Goal: Navigation & Orientation: Find specific page/section

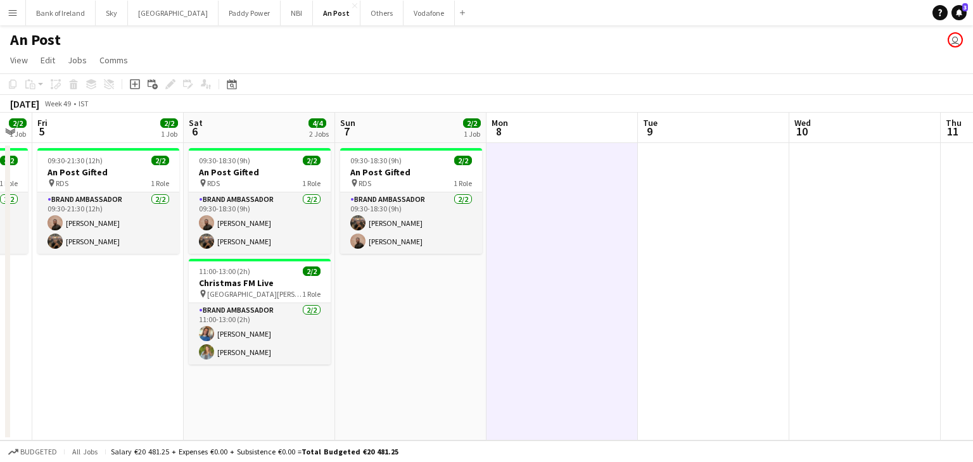
scroll to position [0, 271]
click at [403, 15] on button "Vodafone Close" at bounding box center [428, 13] width 51 height 25
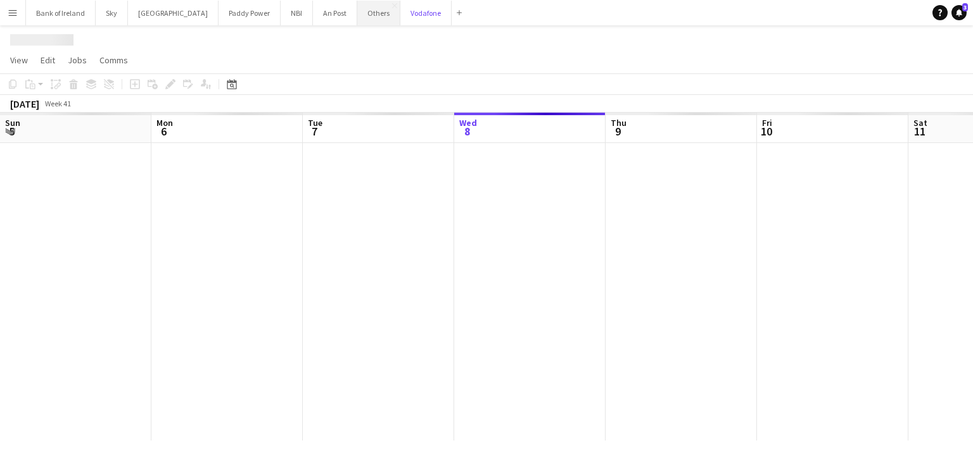
scroll to position [0, 303]
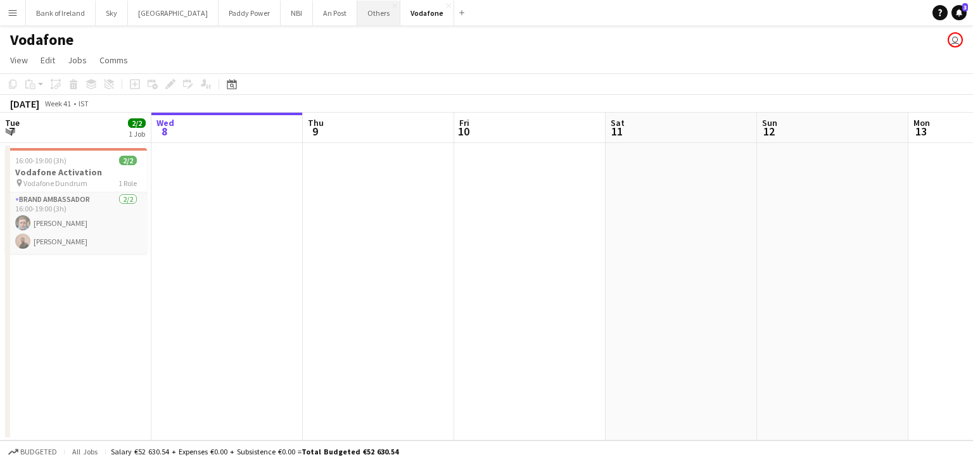
click at [357, 20] on button "Others Close" at bounding box center [378, 13] width 43 height 25
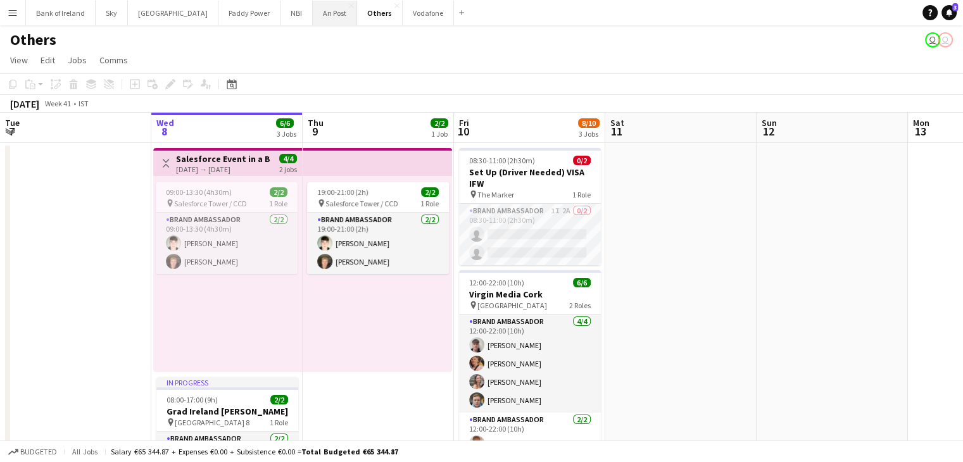
click at [313, 18] on button "An Post Close" at bounding box center [335, 13] width 44 height 25
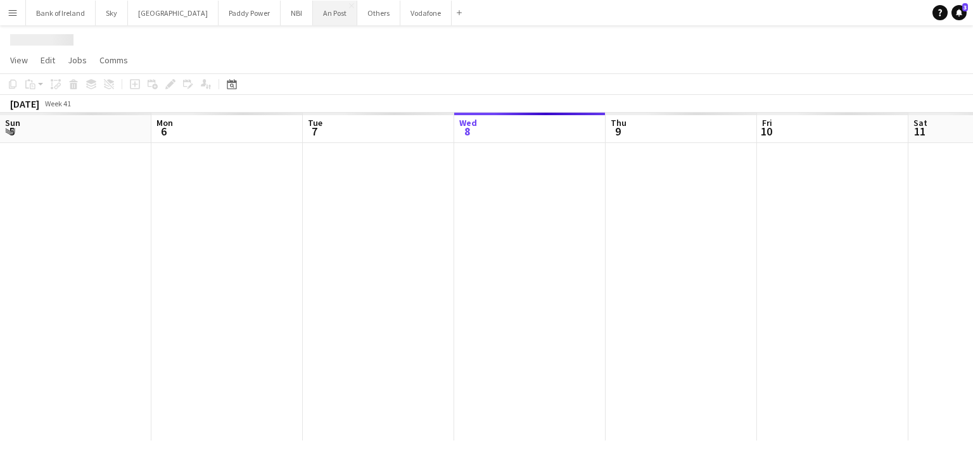
scroll to position [0, 303]
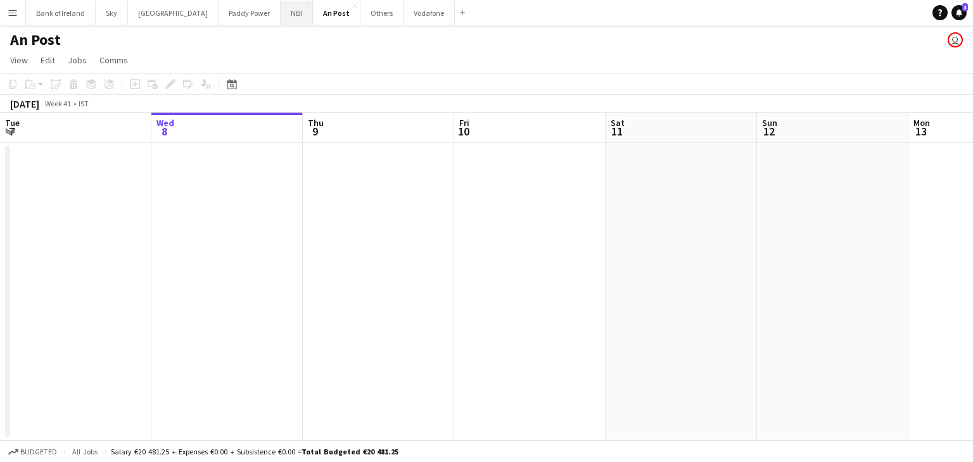
click at [280, 18] on button "NBI Close" at bounding box center [296, 13] width 32 height 25
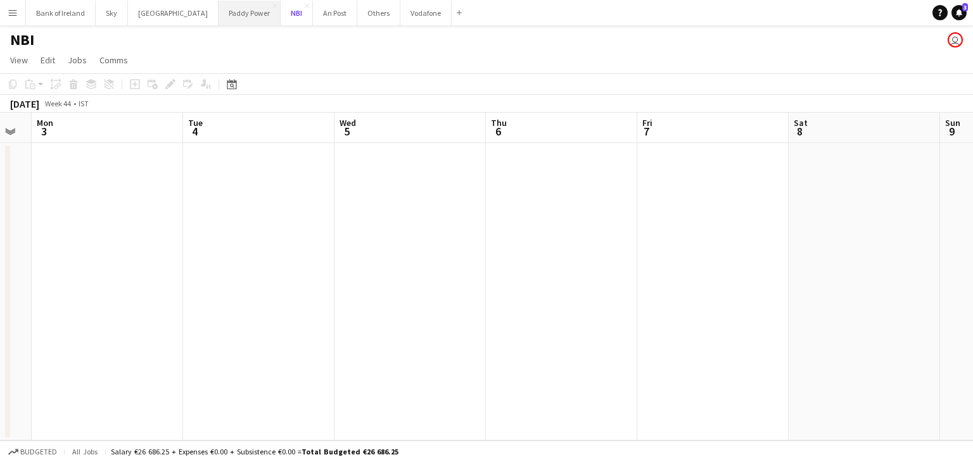
scroll to position [0, 423]
click at [98, 23] on button "Sky Close" at bounding box center [112, 13] width 32 height 25
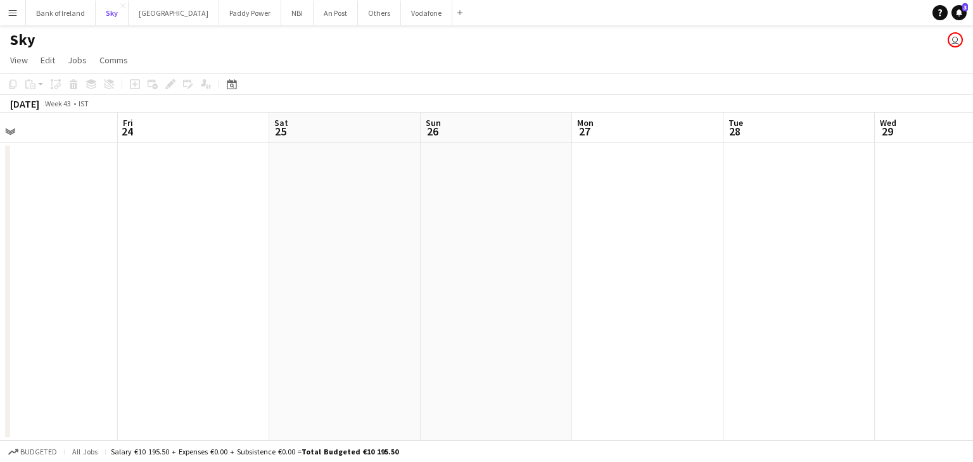
scroll to position [0, 405]
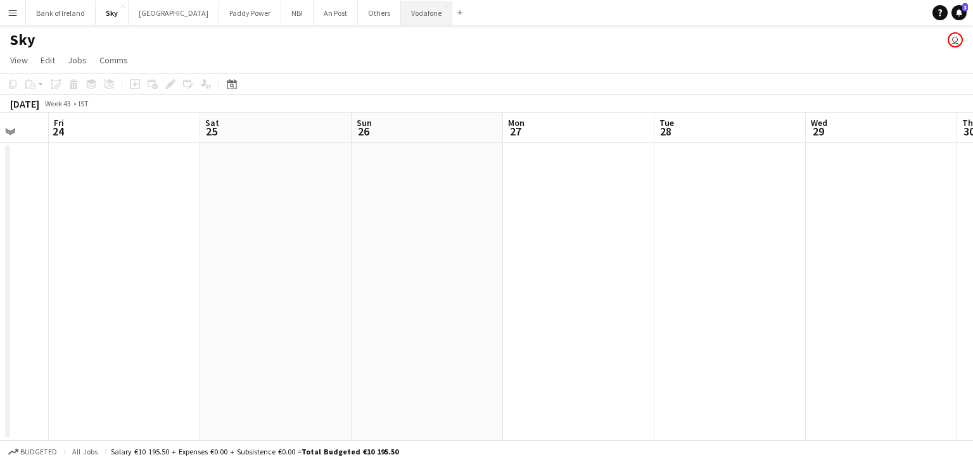
click at [401, 20] on button "Vodafone Close" at bounding box center [426, 13] width 51 height 25
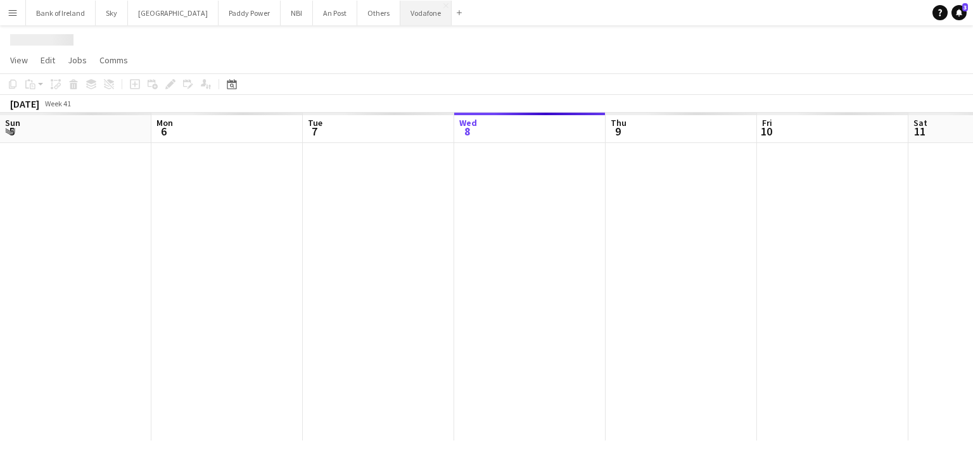
scroll to position [0, 303]
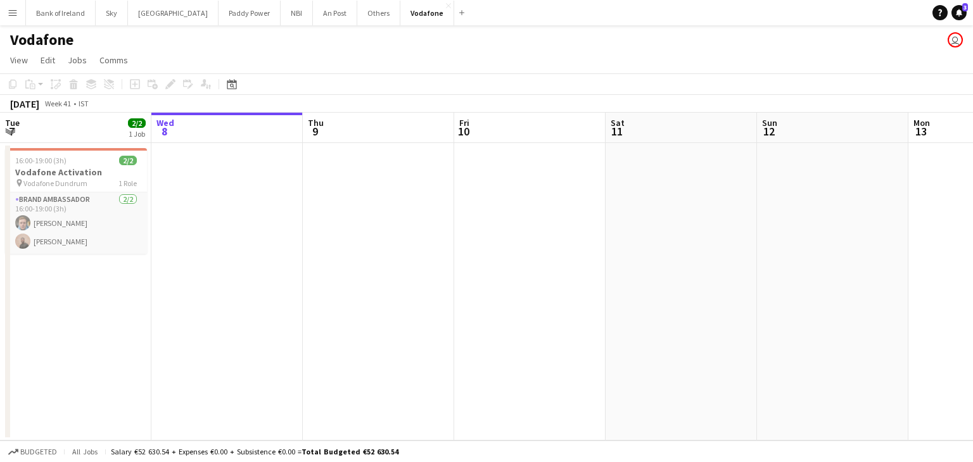
click at [362, 35] on div "Vodafone user" at bounding box center [486, 37] width 973 height 24
click at [357, 11] on button "Others Close" at bounding box center [378, 13] width 43 height 25
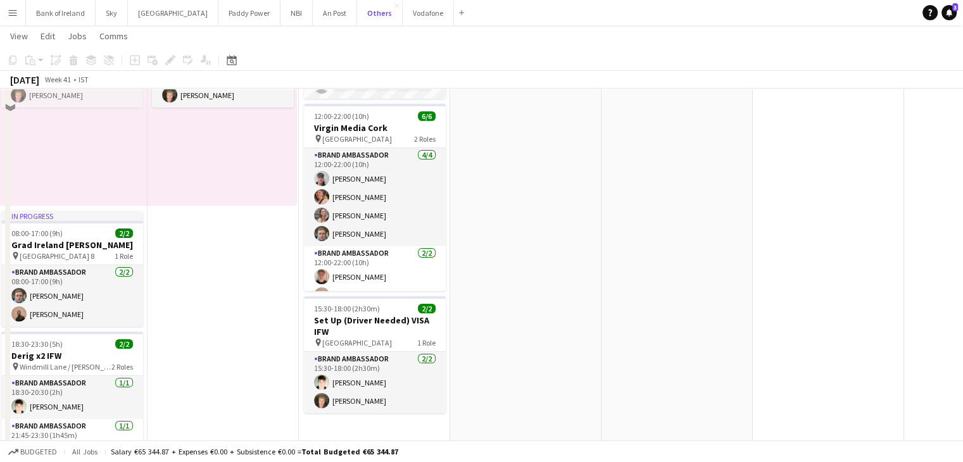
scroll to position [225, 0]
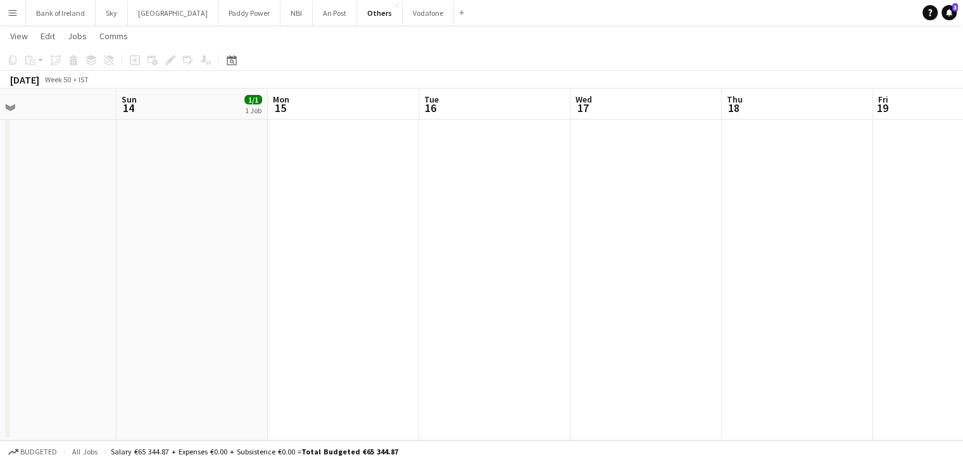
click at [481, 251] on app-date-cell at bounding box center [494, 178] width 151 height 524
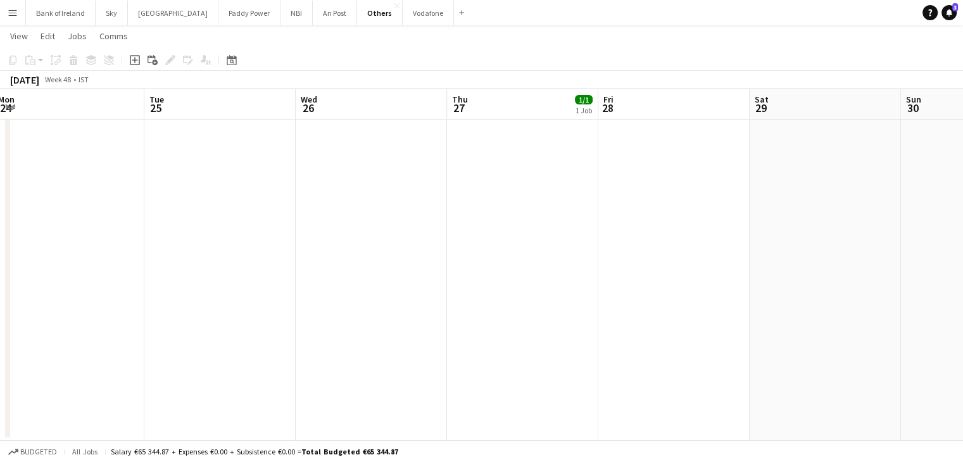
scroll to position [0, 308]
click at [484, 251] on app-date-cell "11:00-13:00 (2h) 1/1 IDL Present Wrapping pin Warehouse 1 Role Brand Ambassador…" at bounding box center [524, 178] width 151 height 524
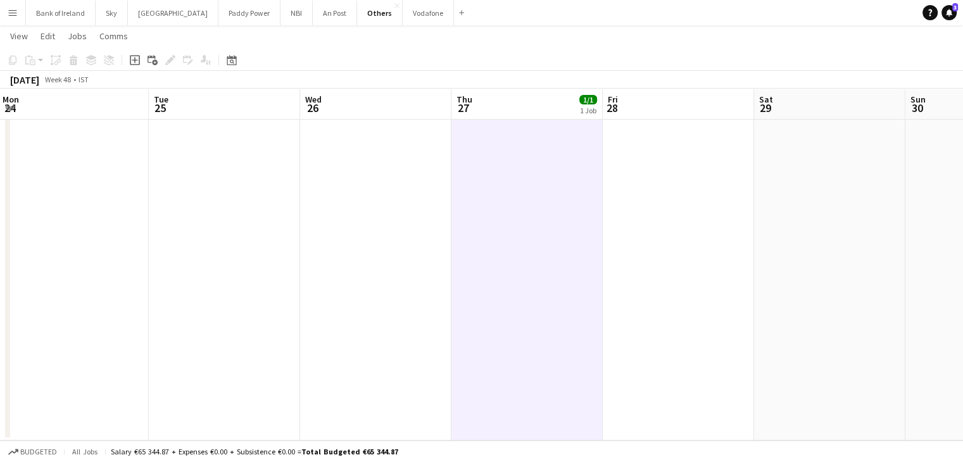
click at [574, 113] on app-board-header-date "Thu 27 1/1 1 Job" at bounding box center [526, 104] width 151 height 30
click at [579, 112] on div "1 Job" at bounding box center [588, 110] width 18 height 11
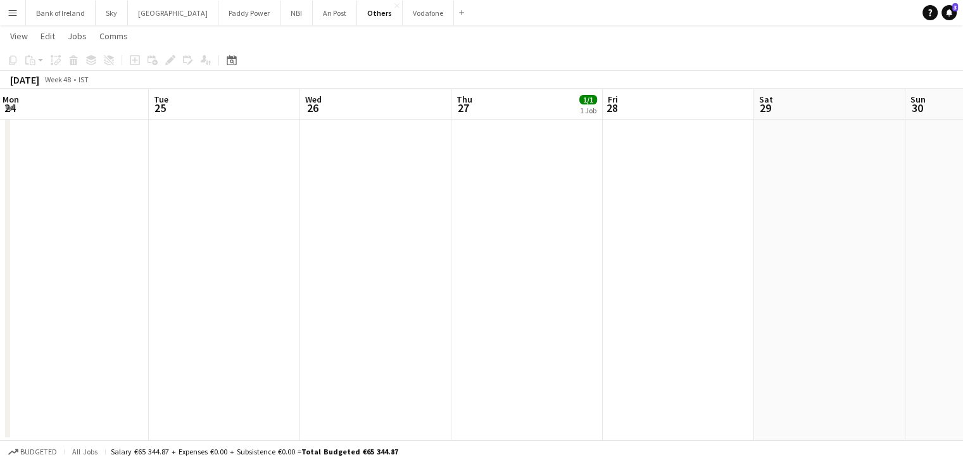
click at [580, 111] on div "1 Job" at bounding box center [588, 110] width 16 height 9
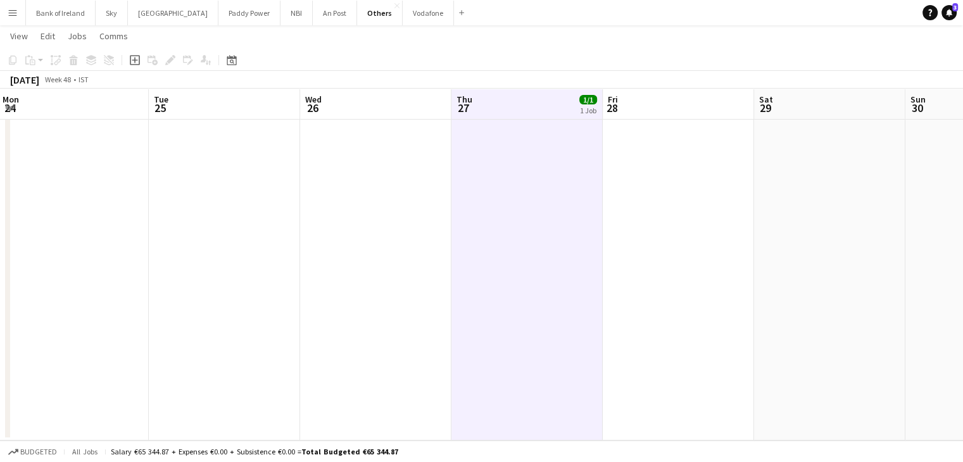
click at [583, 100] on span "1/1" at bounding box center [588, 99] width 18 height 9
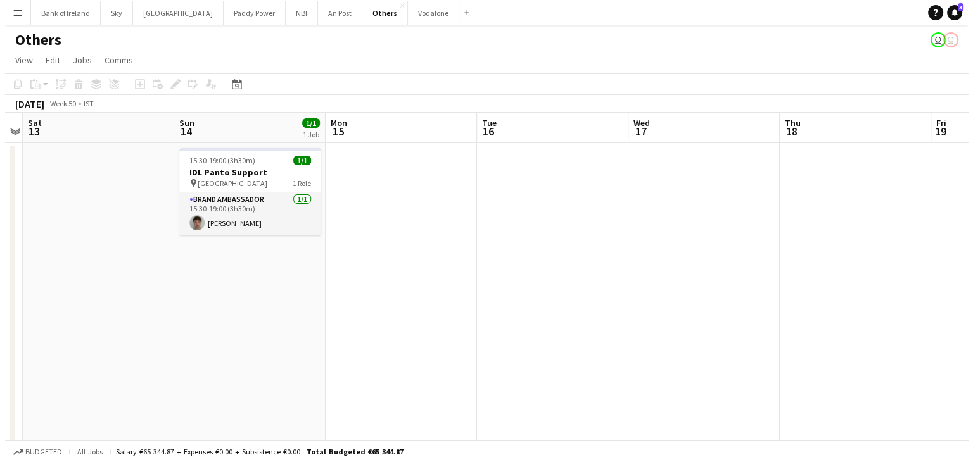
scroll to position [0, 588]
click at [334, 199] on app-date-cell at bounding box center [395, 405] width 151 height 524
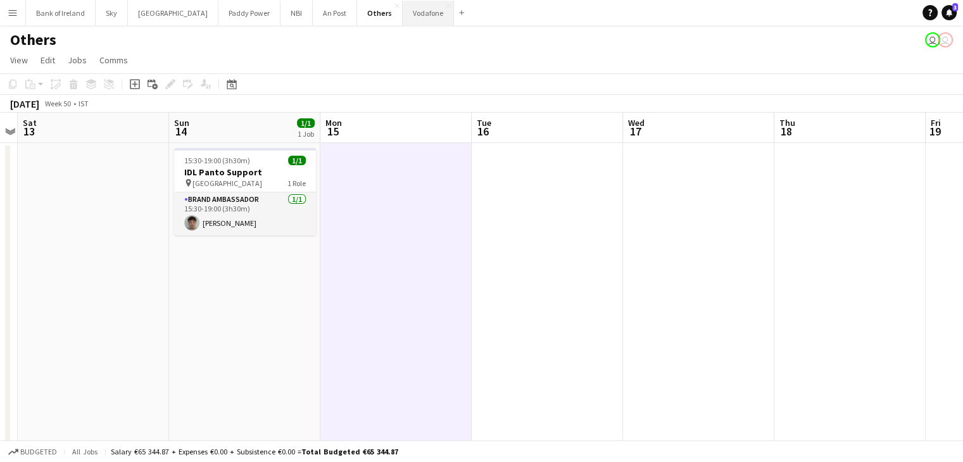
click at [403, 14] on button "Vodafone Close" at bounding box center [428, 13] width 51 height 25
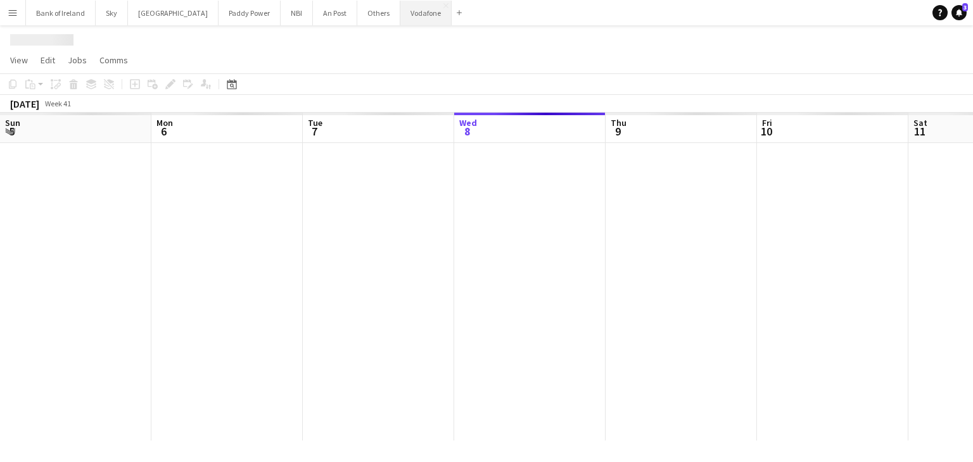
scroll to position [0, 303]
